Goal: Information Seeking & Learning: Learn about a topic

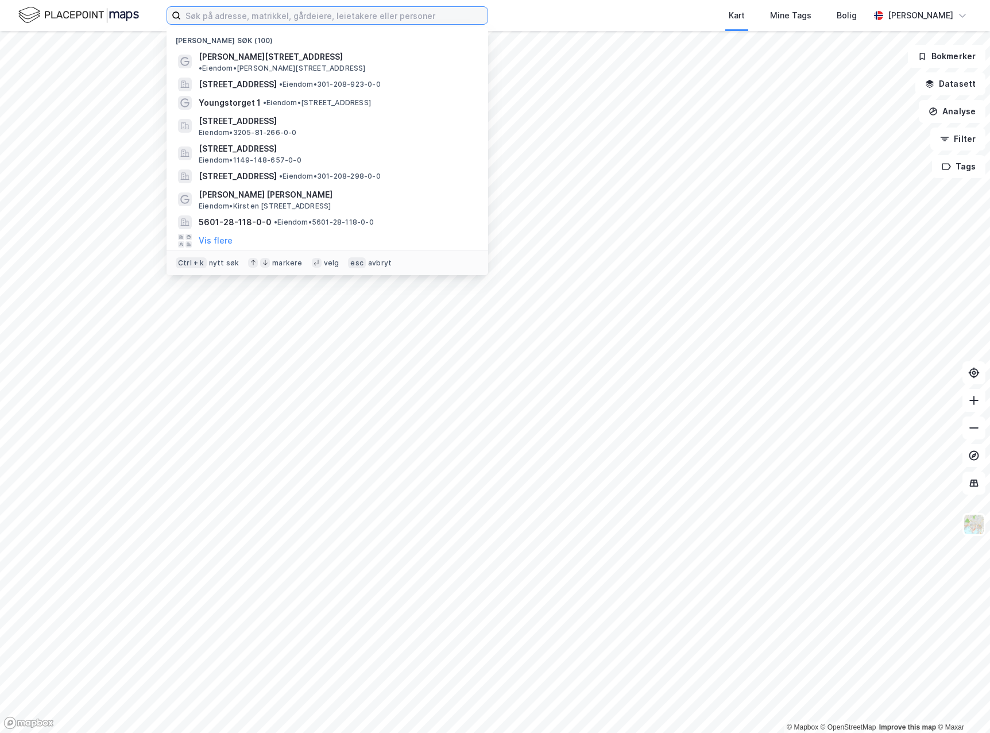
click at [360, 15] on input at bounding box center [334, 15] width 307 height 17
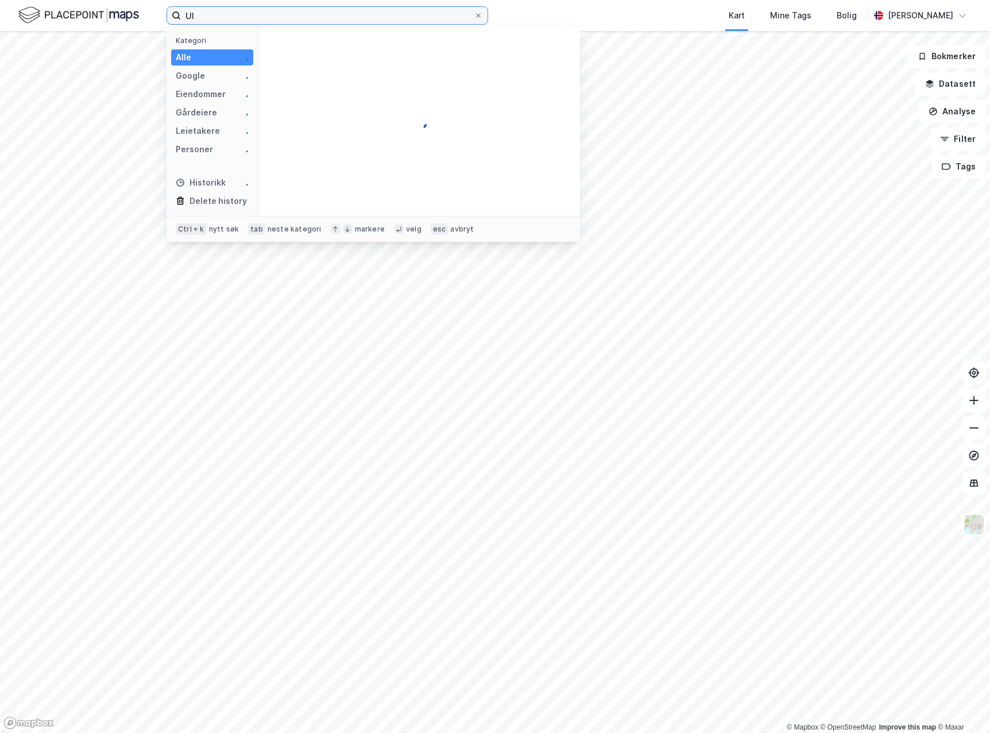
type input "U"
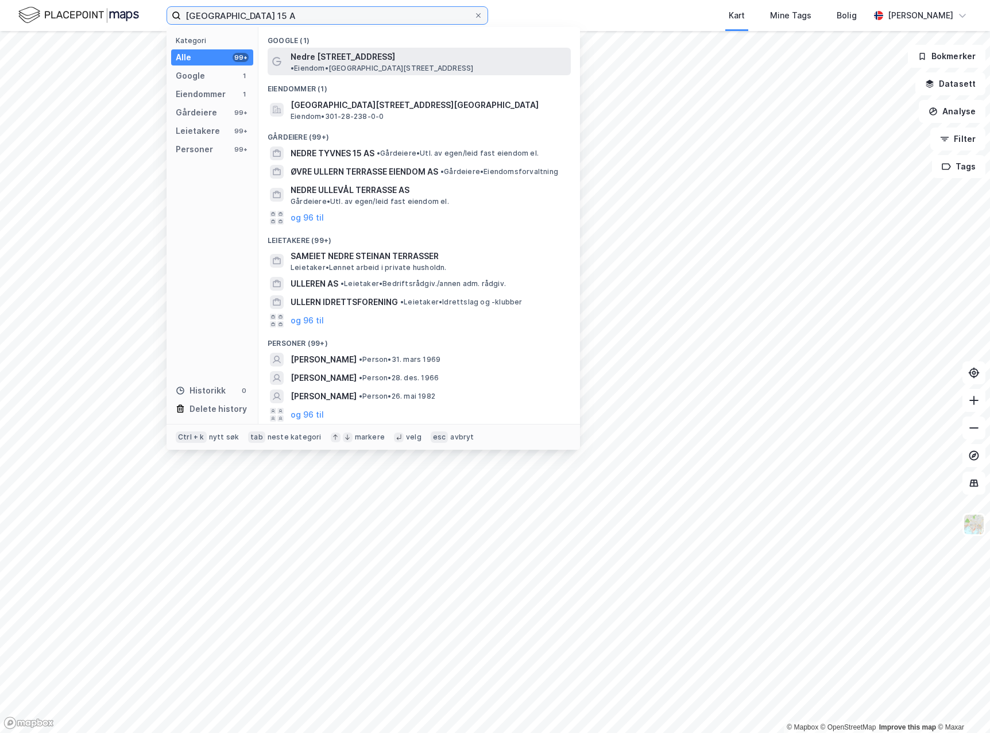
type input "[GEOGRAPHIC_DATA] 15 A"
click at [369, 50] on span "Nedre [STREET_ADDRESS]" at bounding box center [343, 57] width 105 height 14
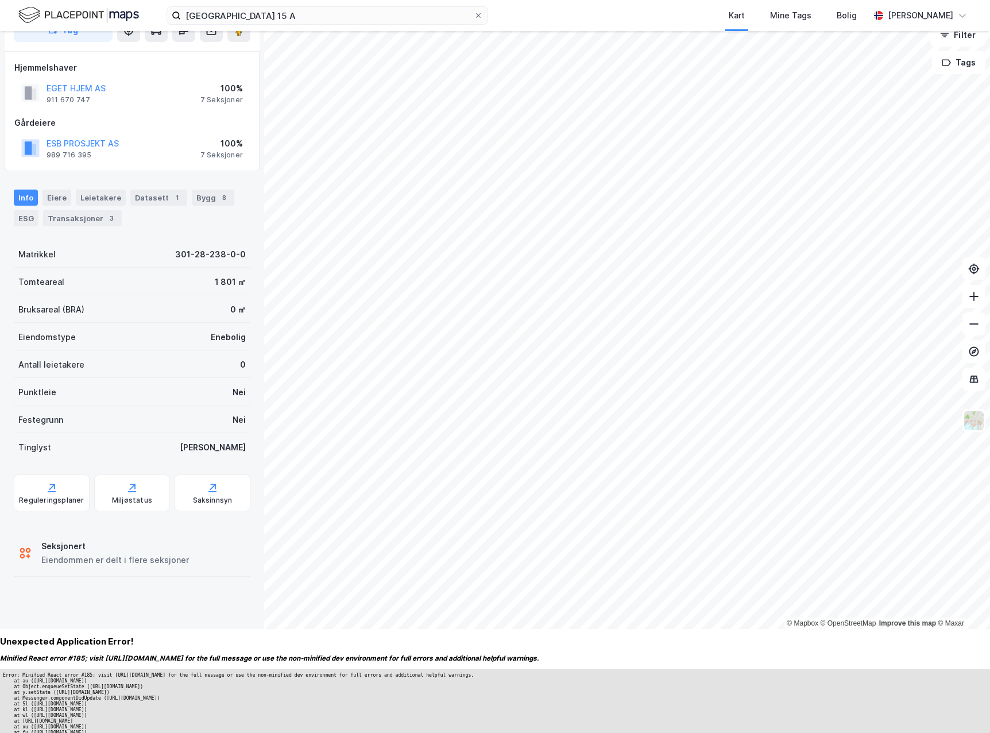
scroll to position [107, 0]
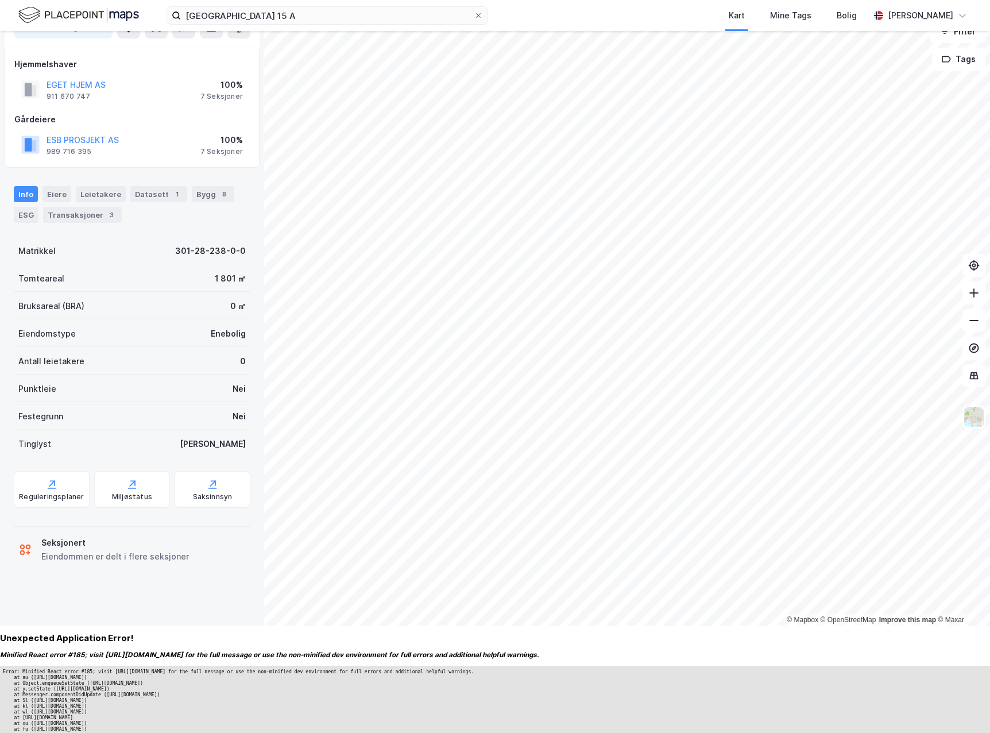
click at [223, 145] on div "100%" at bounding box center [221, 140] width 43 height 14
click at [222, 149] on div "7 Seksjoner" at bounding box center [221, 151] width 43 height 9
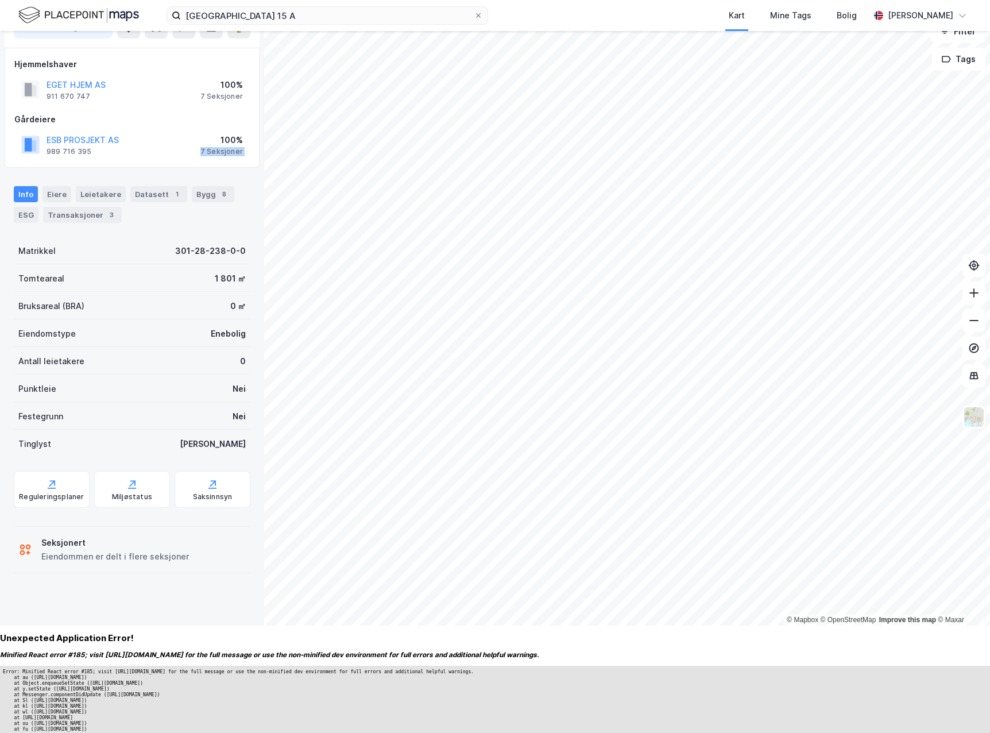
click at [184, 161] on div "Hjemmelshaver EGET HJEM AS 911 670 747 100% 7 Seksjoner Gårdeiere ESB PROSJEKT …" at bounding box center [132, 108] width 255 height 121
click at [0, 0] on button "ESB PROSJEKT AS" at bounding box center [0, 0] width 0 height 0
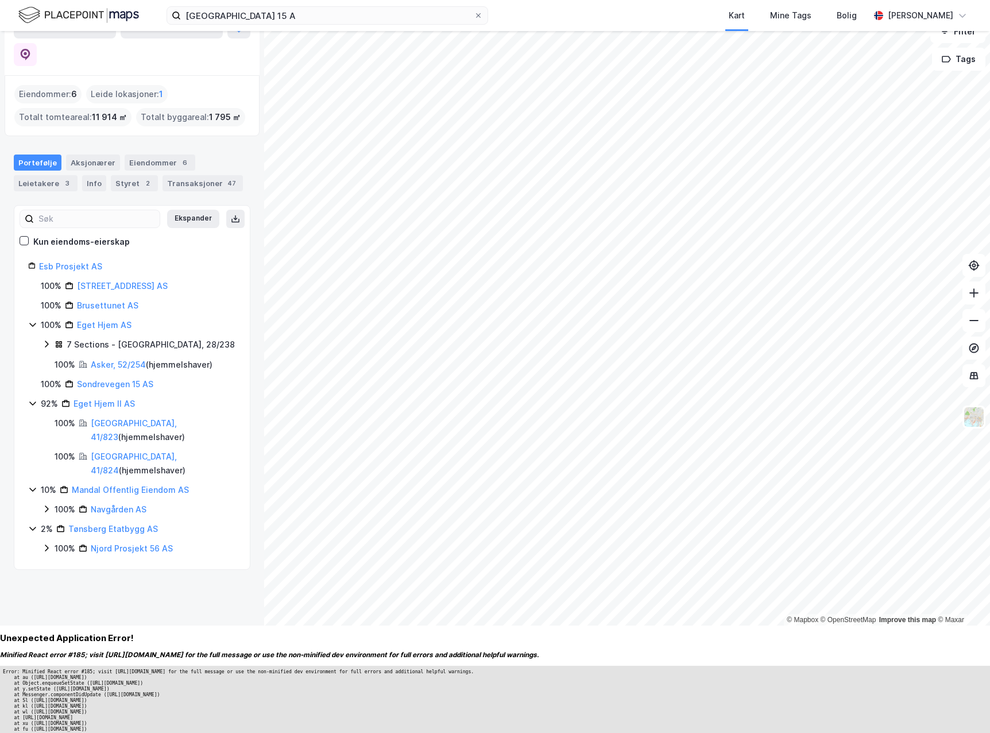
click at [95, 338] on div "7 Sections - [GEOGRAPHIC_DATA], 28/238" at bounding box center [151, 345] width 168 height 14
